Goal: Information Seeking & Learning: Learn about a topic

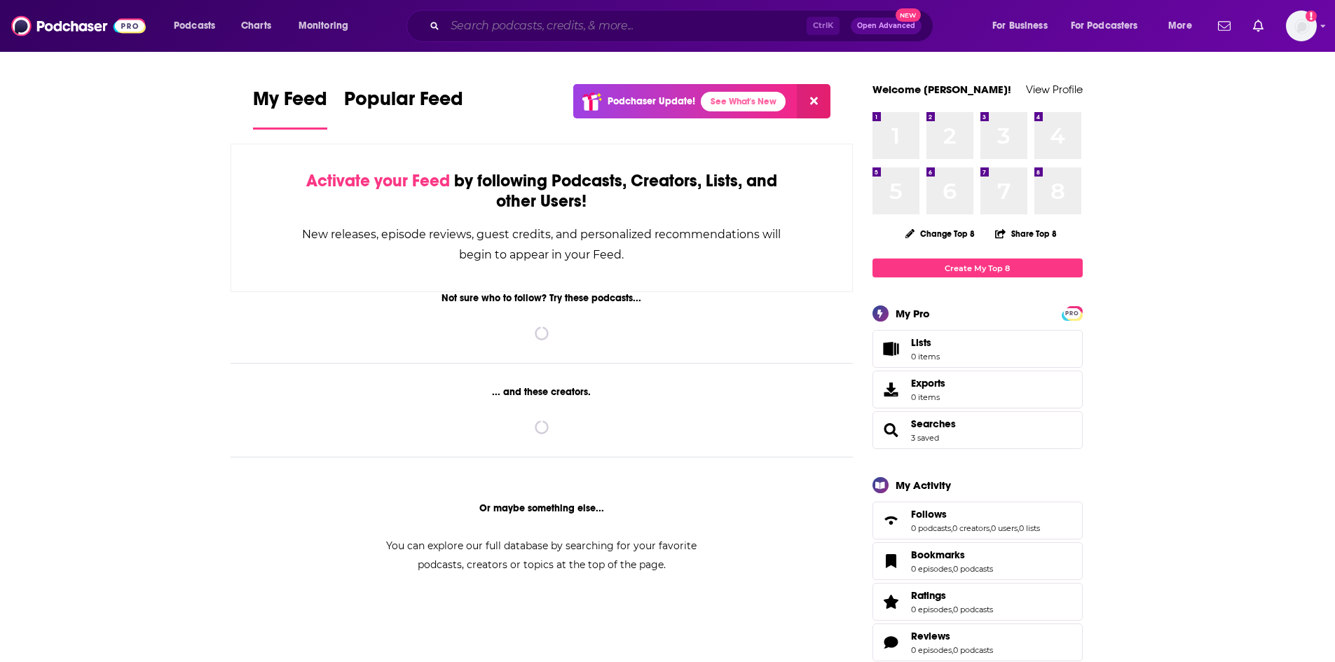
click at [660, 21] on input "Search podcasts, credits, & more..." at bounding box center [626, 26] width 362 height 22
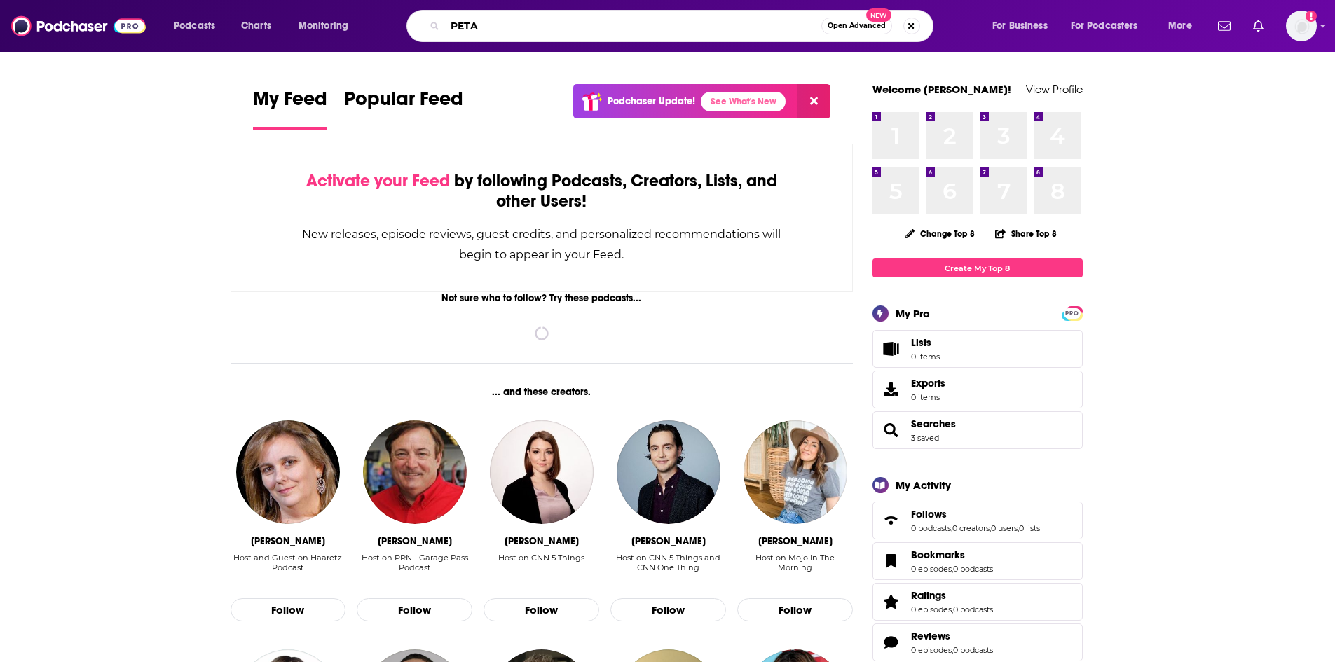
type input "PETA"
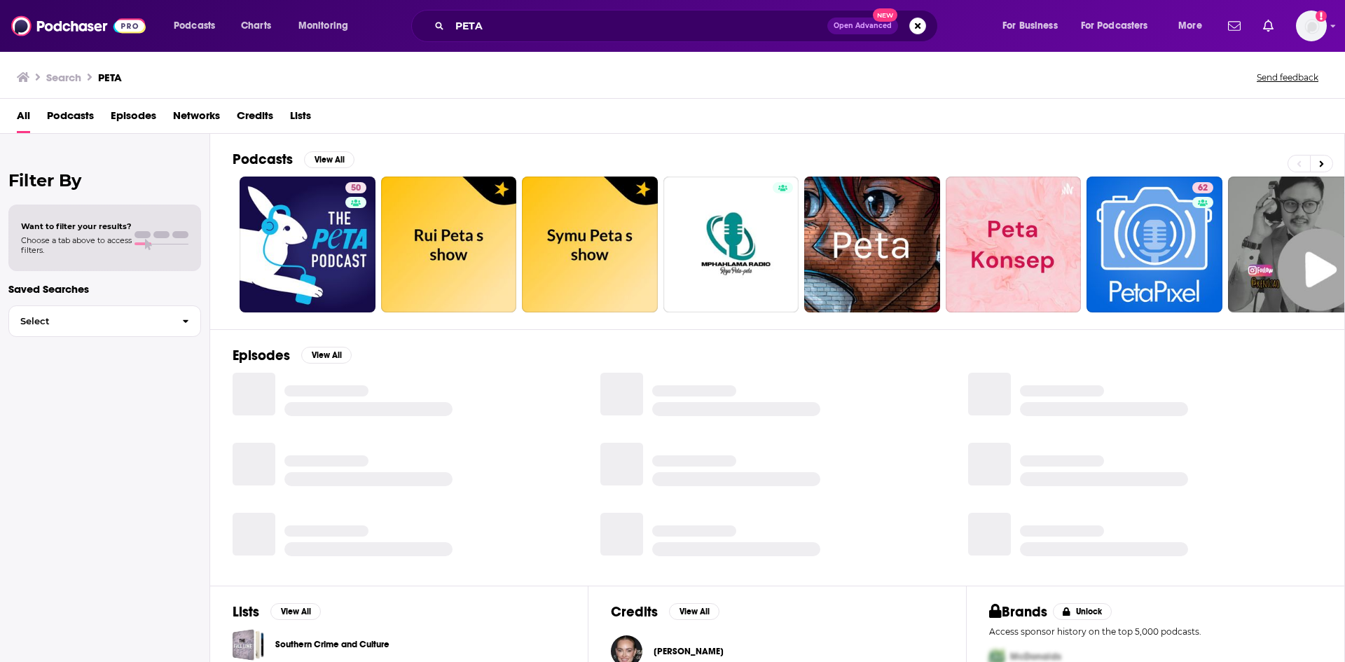
click at [125, 123] on span "Episodes" at bounding box center [134, 118] width 46 height 29
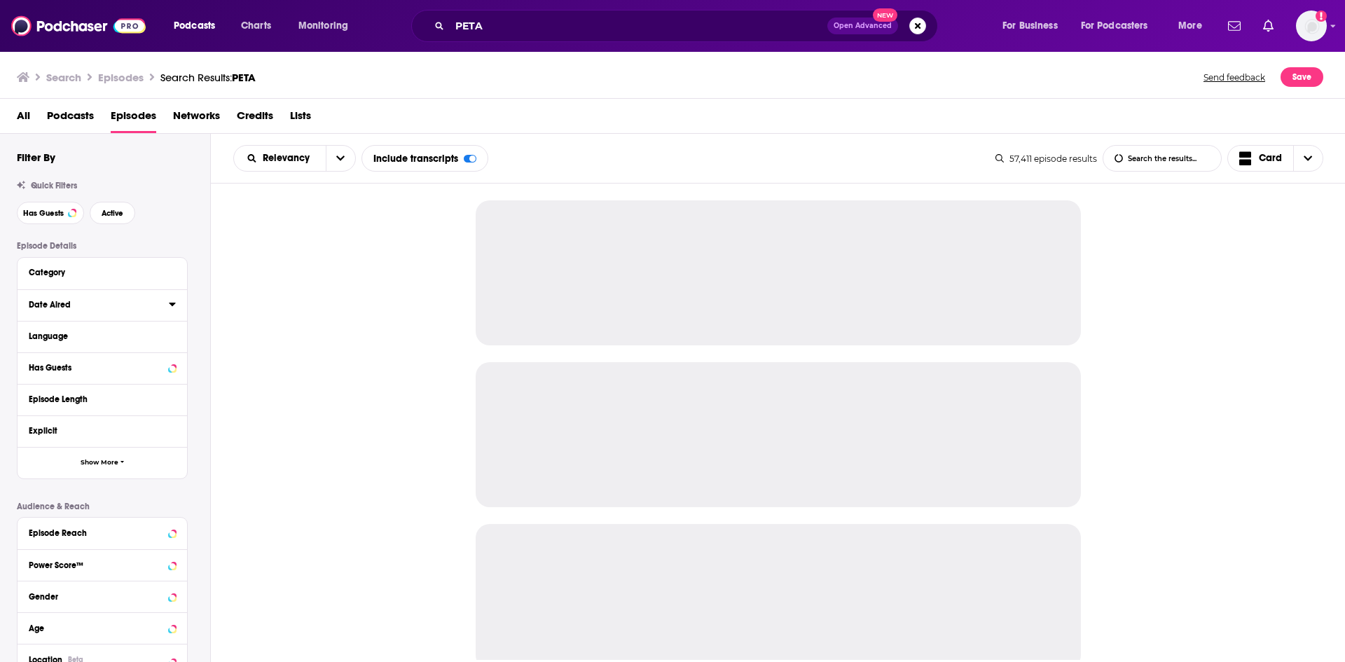
click at [172, 301] on icon at bounding box center [172, 303] width 7 height 11
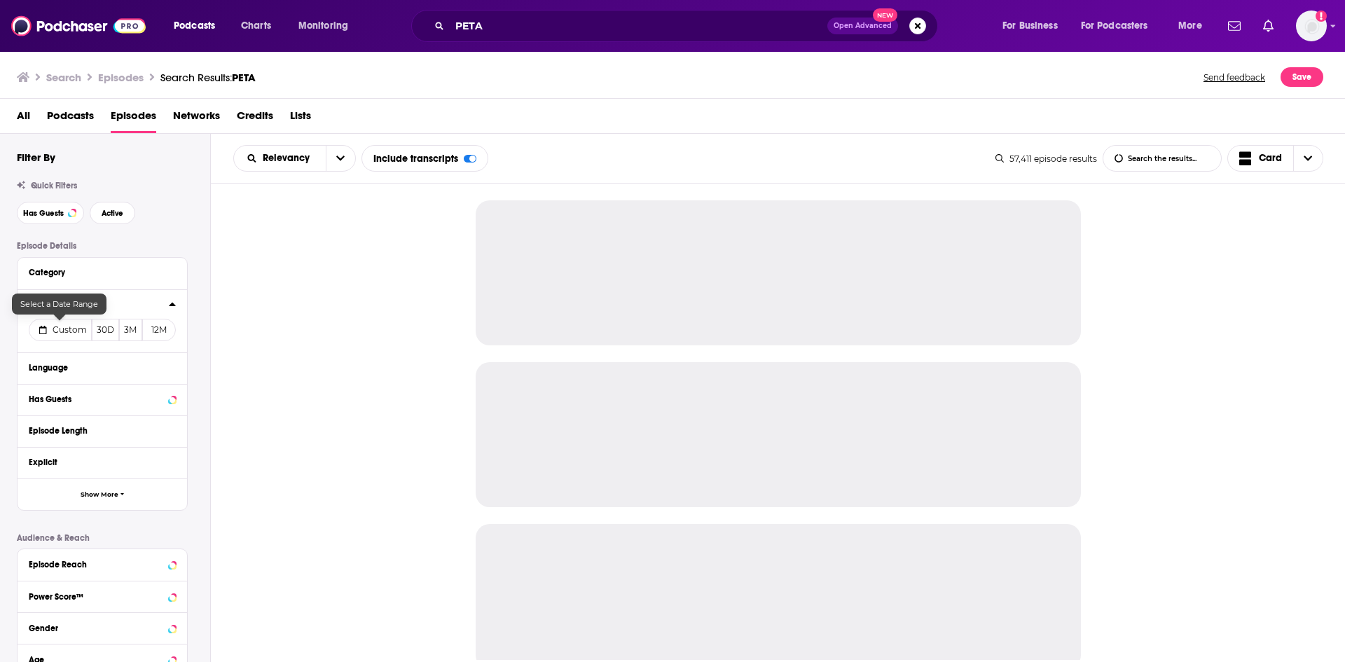
click at [65, 322] on button "Custom" at bounding box center [60, 330] width 63 height 22
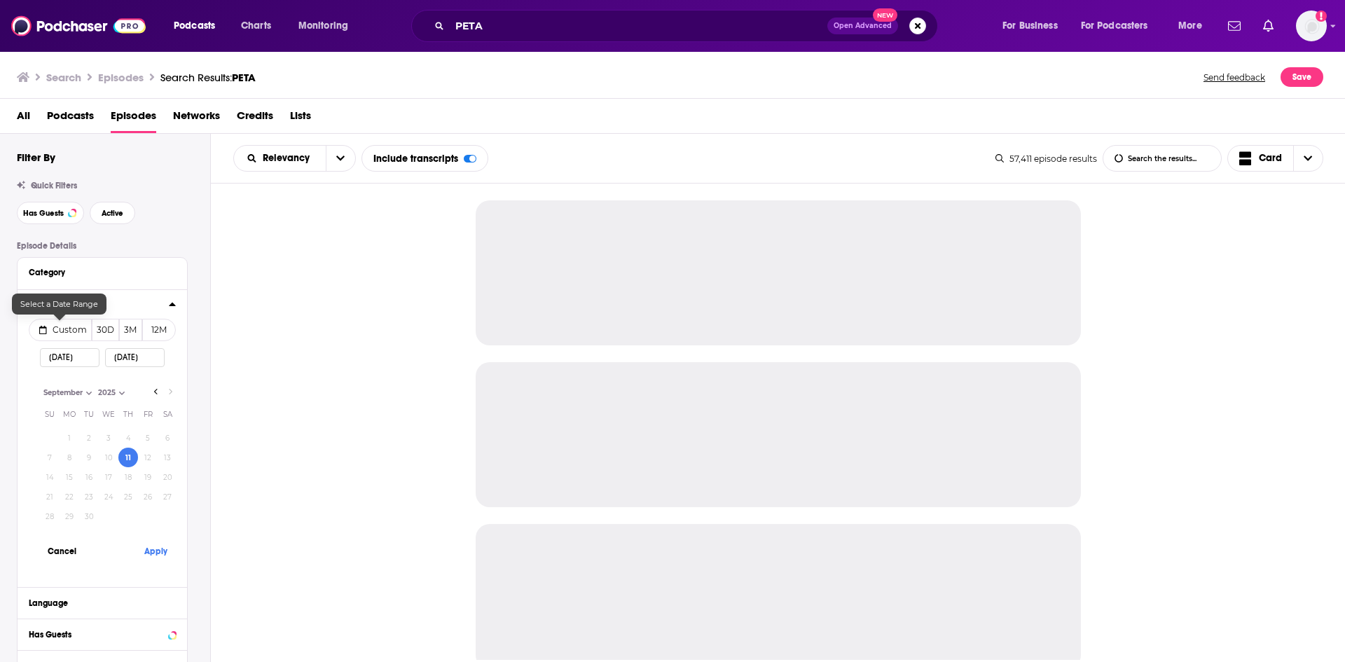
select select "8"
select select "2025"
click at [112, 456] on button "10" at bounding box center [109, 458] width 20 height 20
type input "09/10/2025"
click at [149, 552] on button "Apply" at bounding box center [156, 551] width 42 height 26
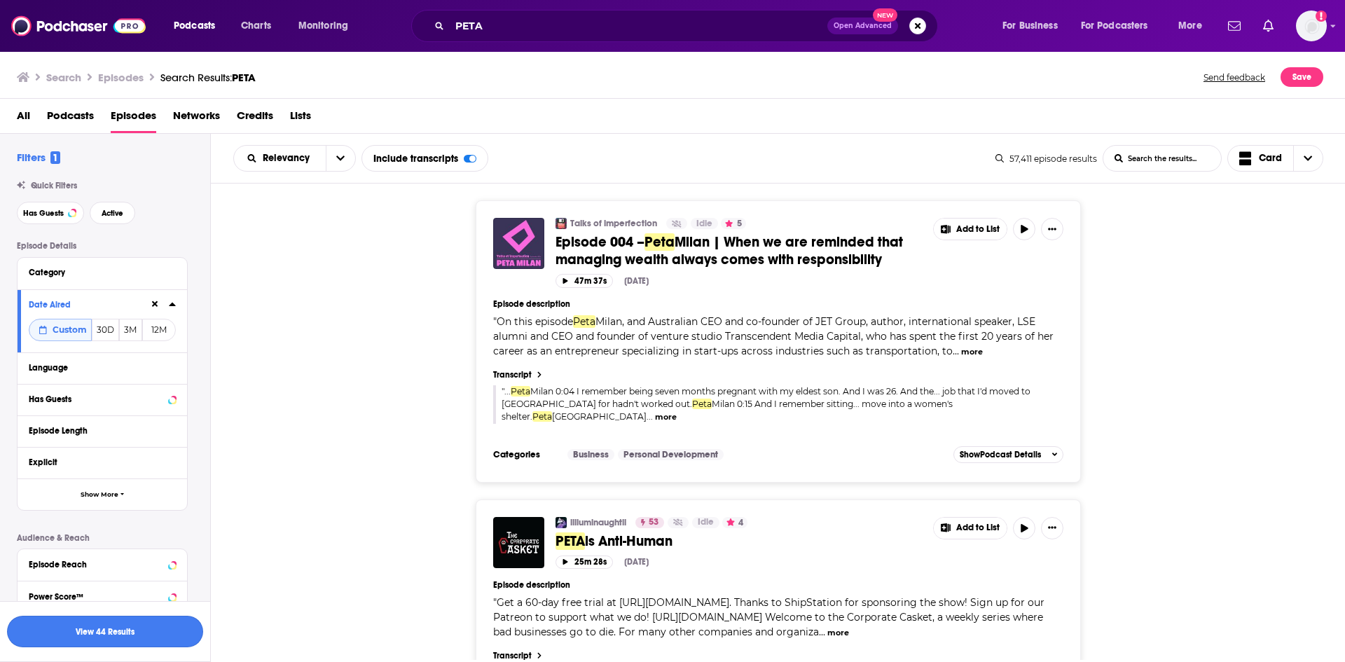
click at [136, 630] on button "View 44 Results" at bounding box center [105, 632] width 196 height 32
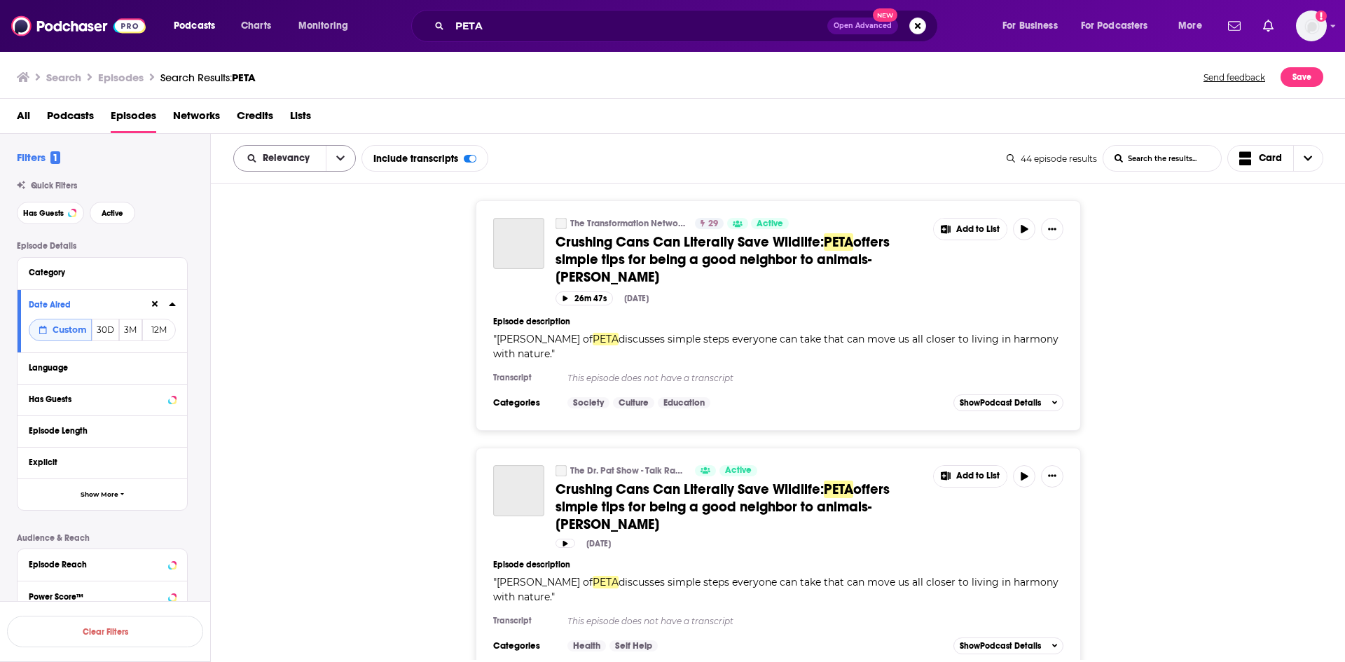
click at [326, 158] on button "open menu" at bounding box center [340, 158] width 29 height 25
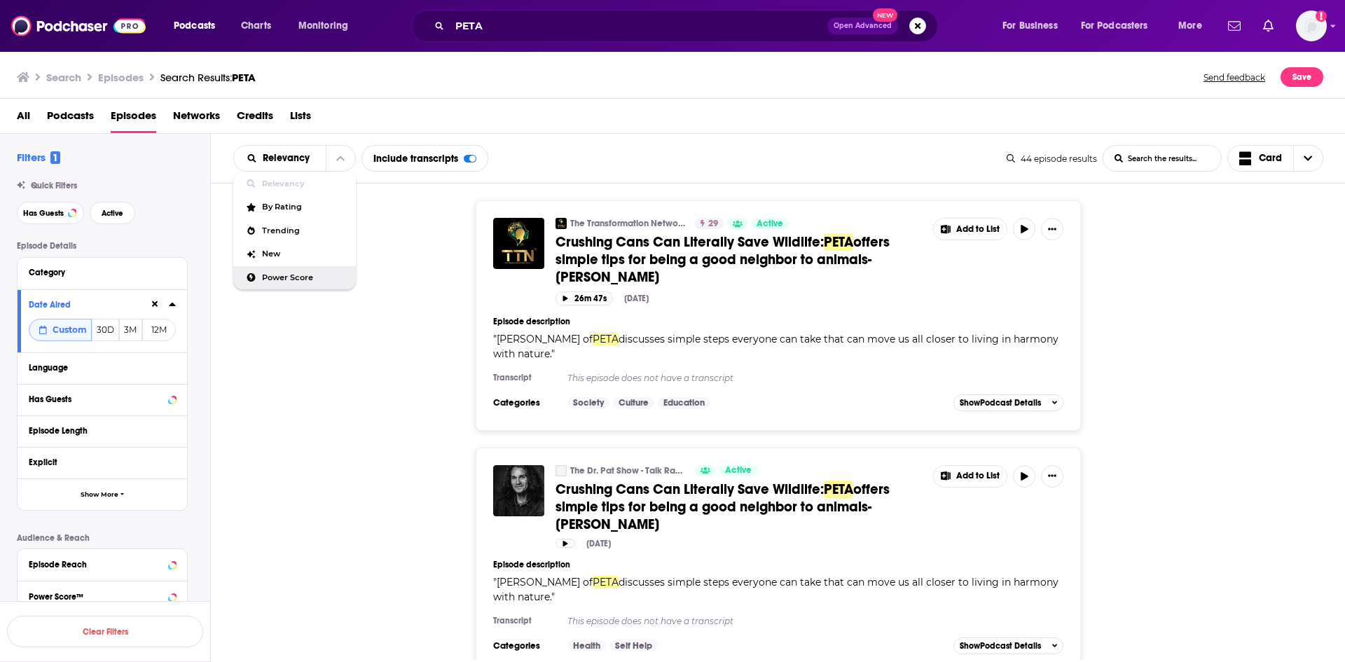
click at [302, 279] on span "Power Score" at bounding box center [303, 278] width 83 height 8
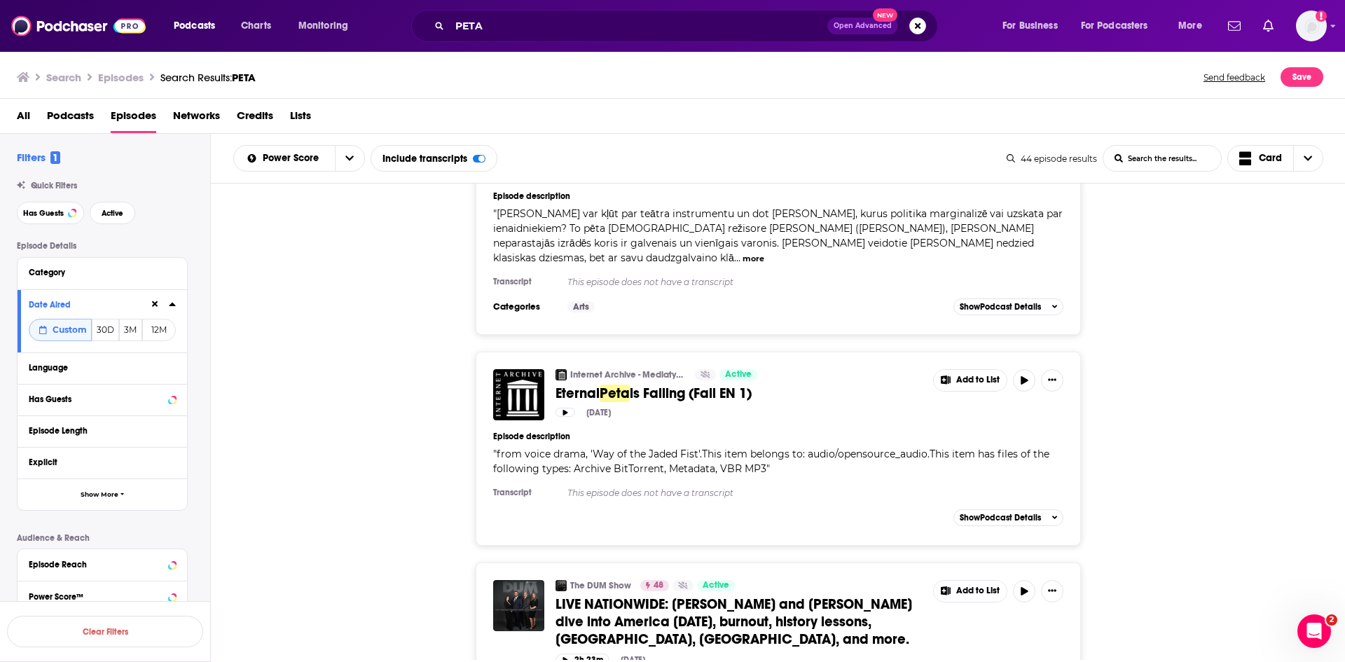
scroll to position [5816, 0]
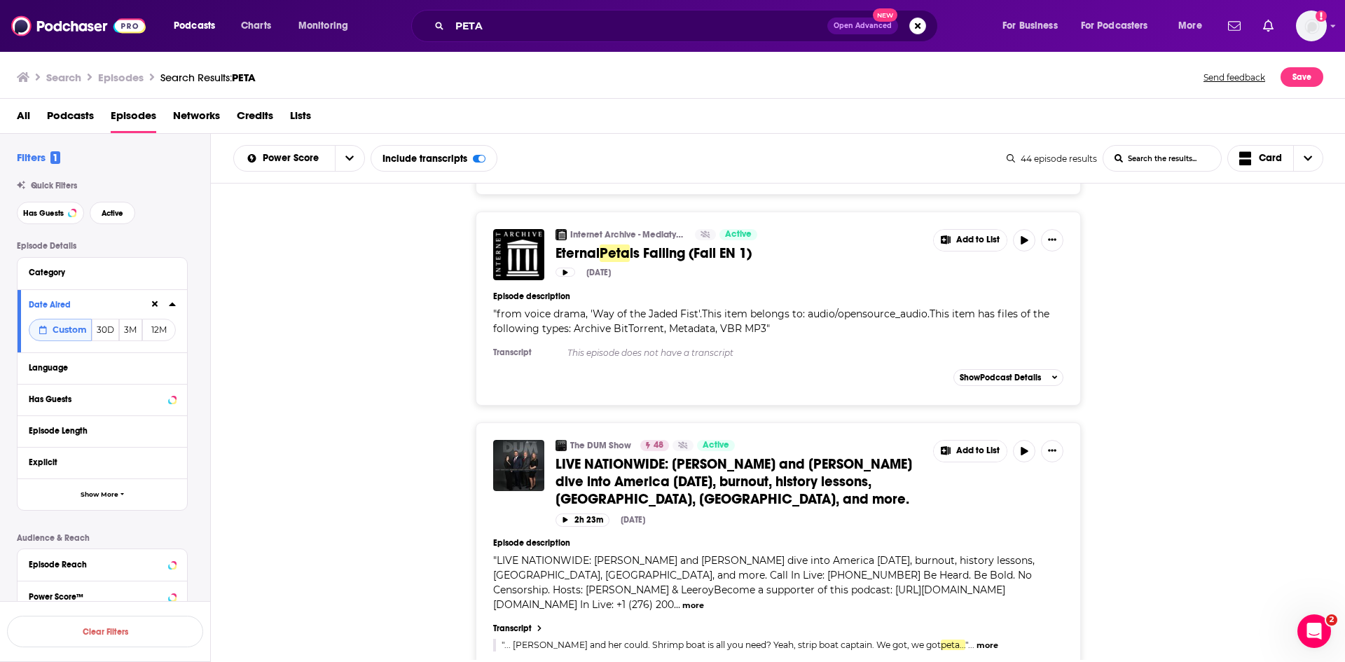
drag, startPoint x: 748, startPoint y: 440, endPoint x: 1090, endPoint y: 406, distance: 344.3
click at [1090, 423] on div "The DUM Show 48 Active LIVE NATIONWIDE: Leeroy and Matt dive into America today…" at bounding box center [778, 567] width 1135 height 289
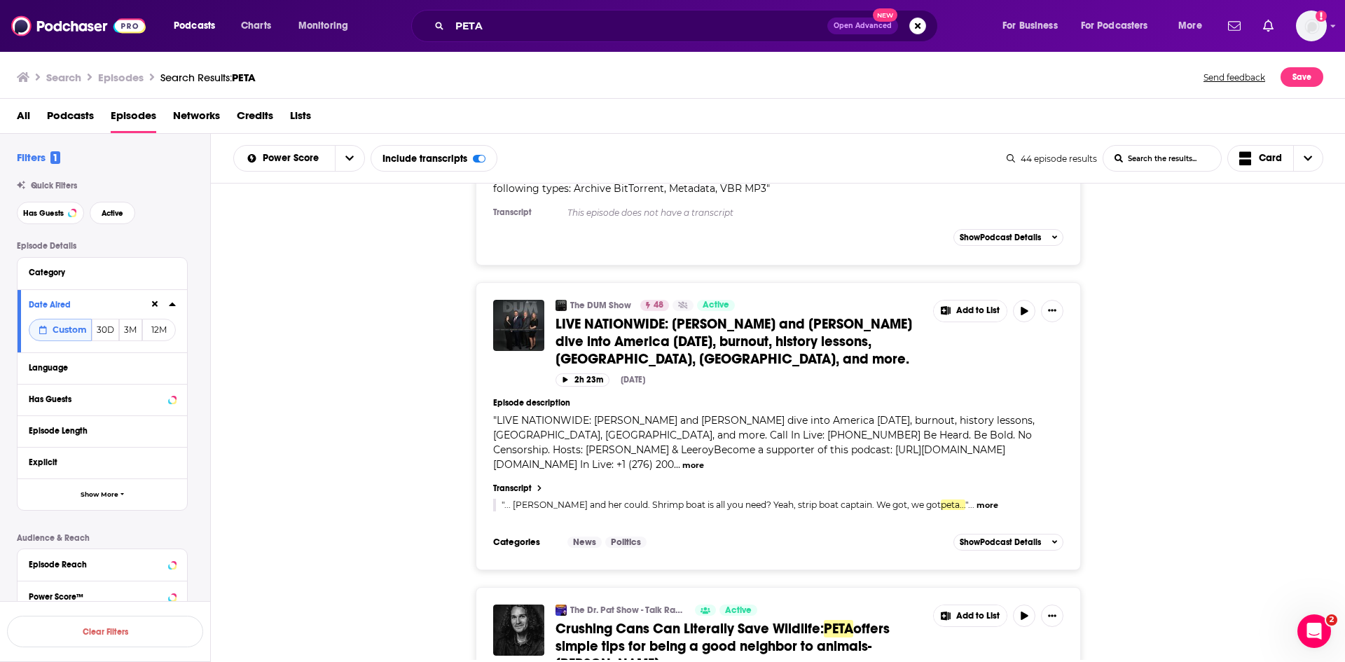
scroll to position [5973, 0]
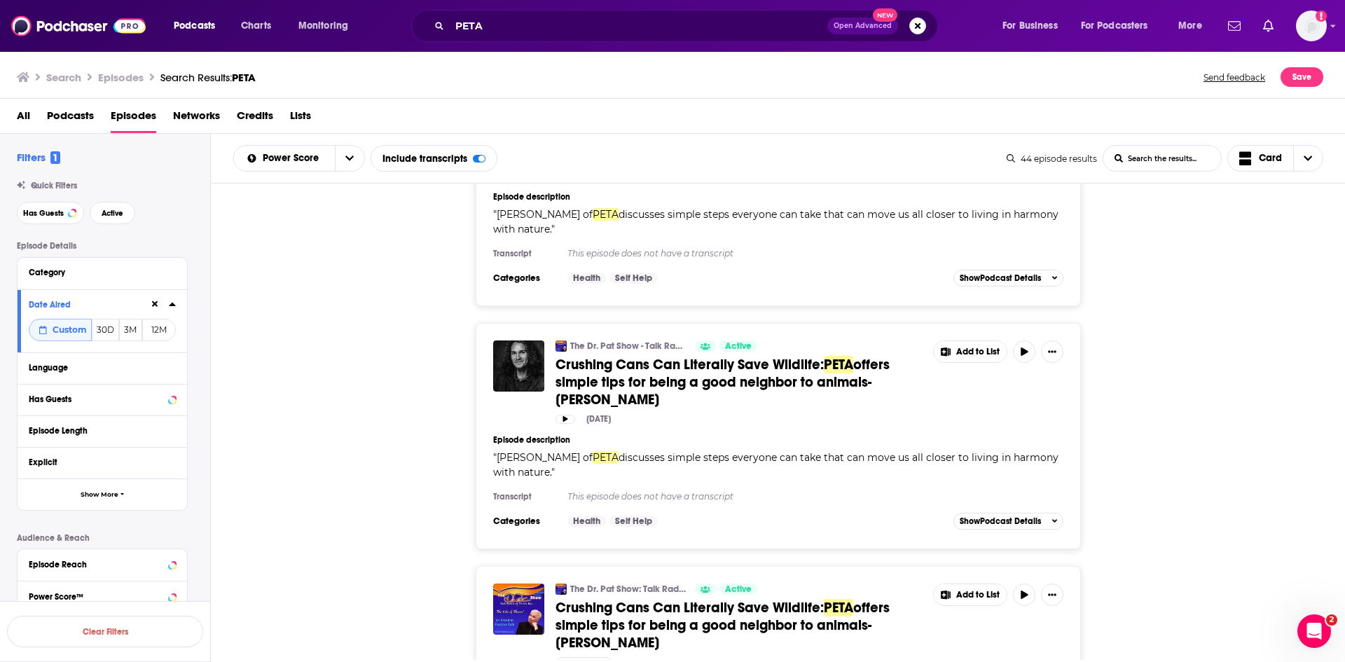
scroll to position [6464, 0]
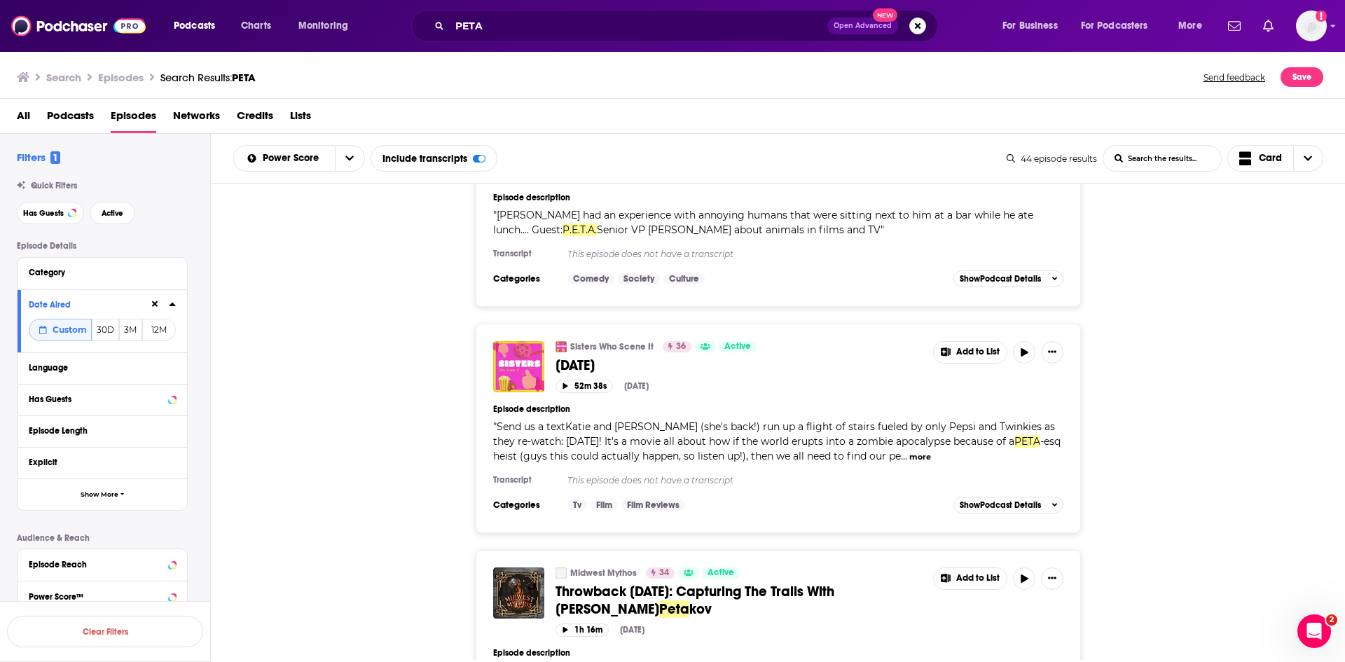
scroll to position [7375, 0]
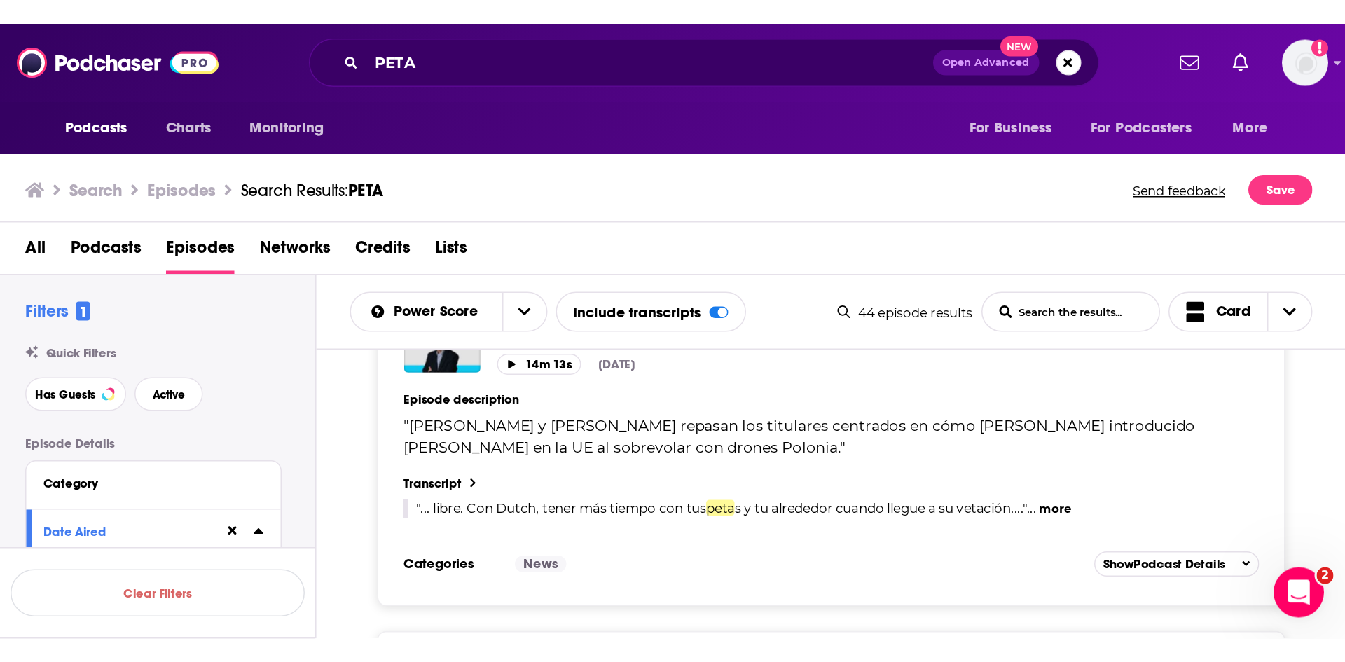
scroll to position [0, 0]
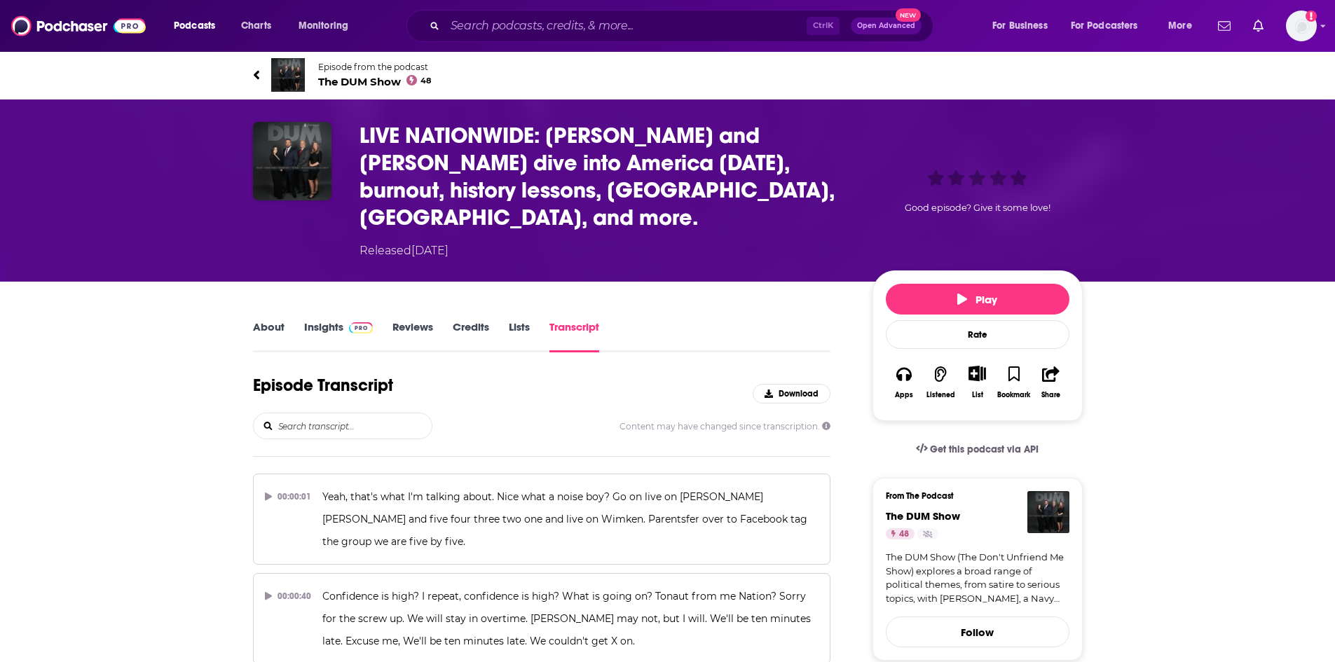
scroll to position [35091, 0]
